Goal: Check status: Check status

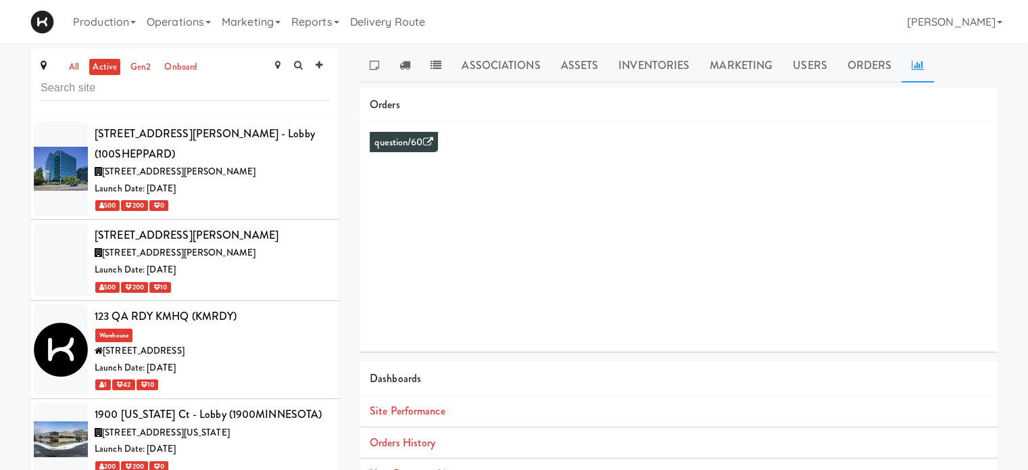
scroll to position [5859, 0]
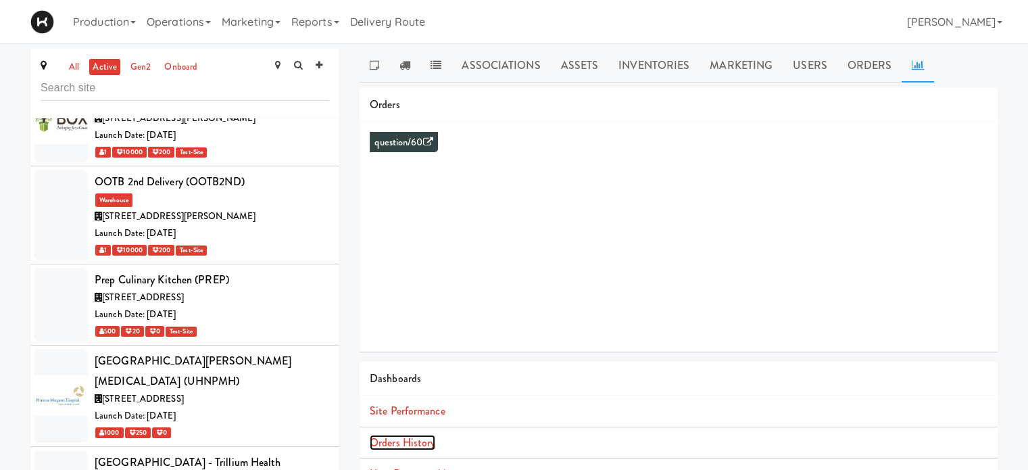
click at [415, 442] on link "Orders History" at bounding box center [403, 442] width 66 height 16
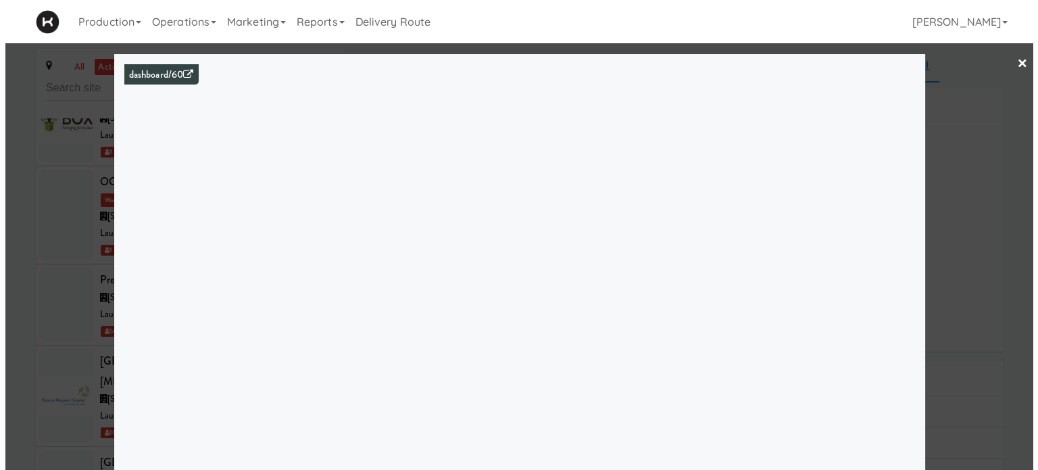
scroll to position [5838, 0]
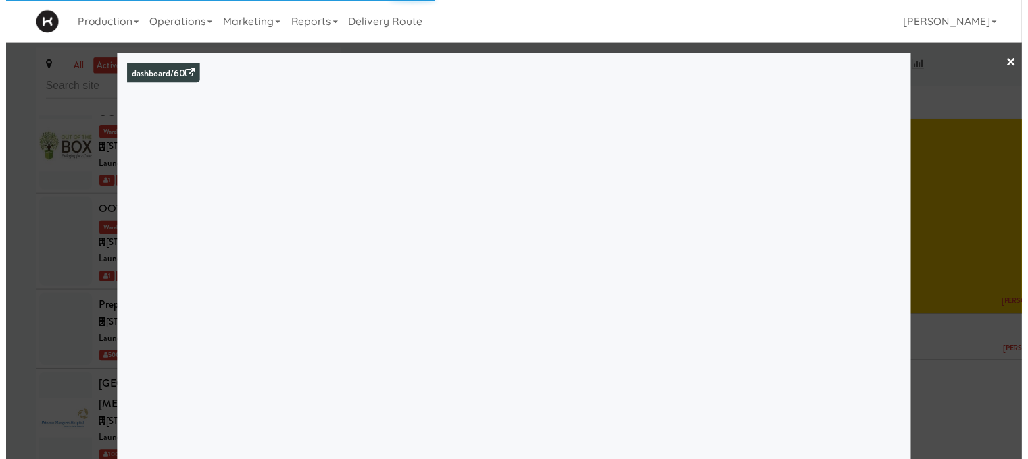
scroll to position [5859, 0]
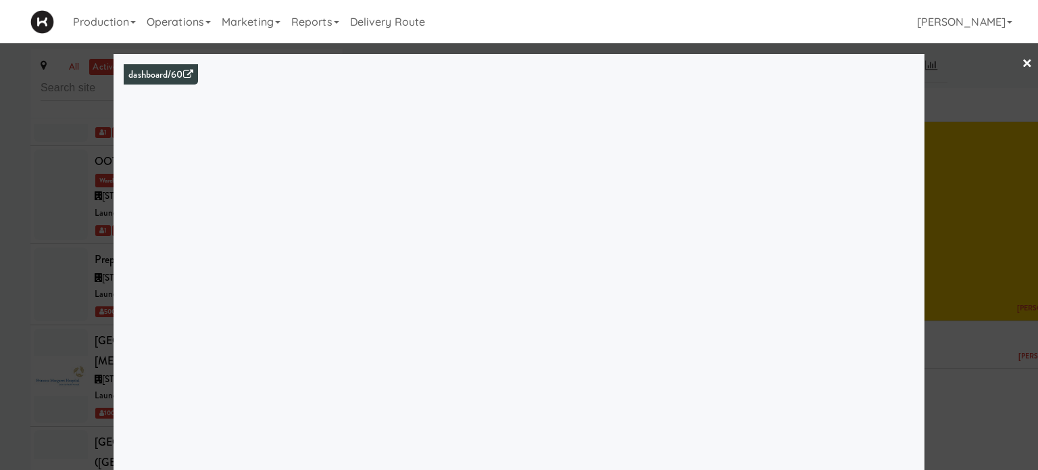
click at [1021, 66] on link "×" at bounding box center [1026, 64] width 11 height 42
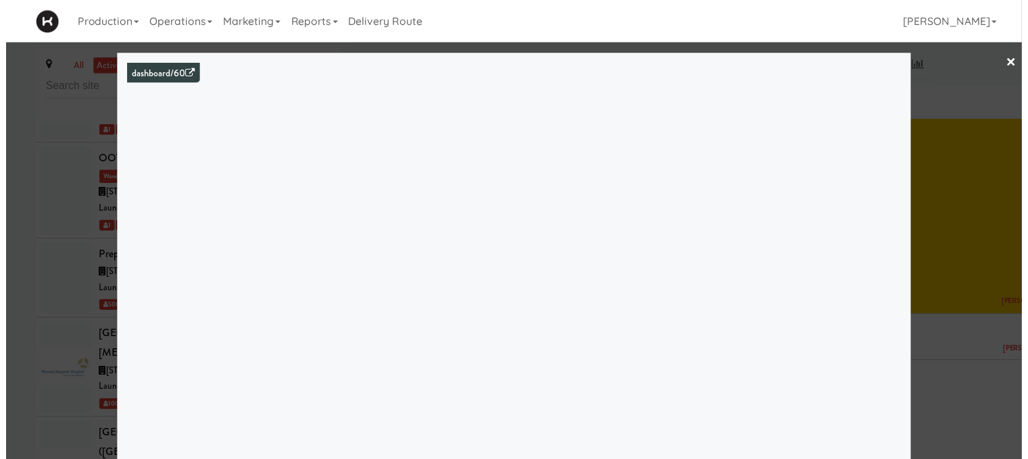
scroll to position [5878, 0]
